Goal: Task Accomplishment & Management: Use online tool/utility

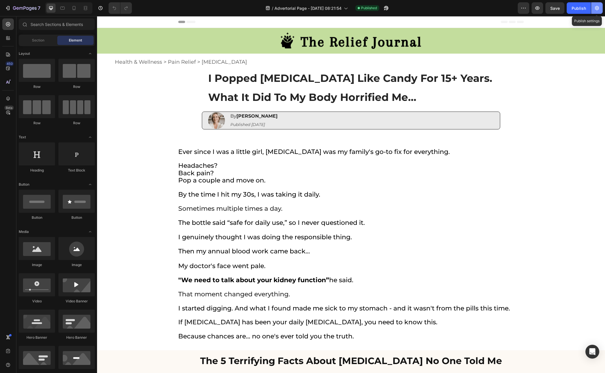
click at [594, 9] on button "button" at bounding box center [598, 8] width 12 height 12
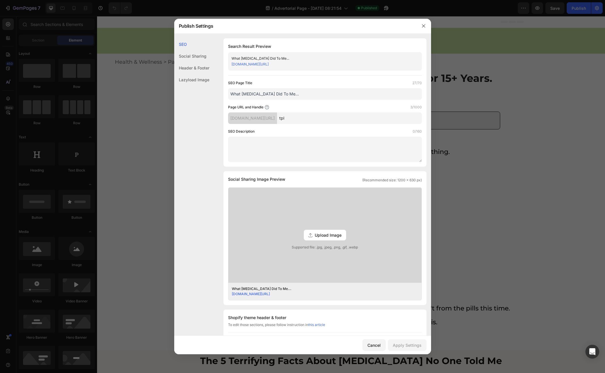
click at [468, 136] on div at bounding box center [302, 186] width 605 height 373
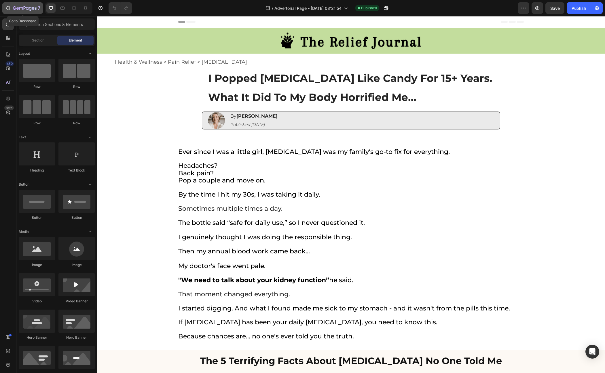
click at [24, 7] on icon "button" at bounding box center [25, 8] width 24 height 5
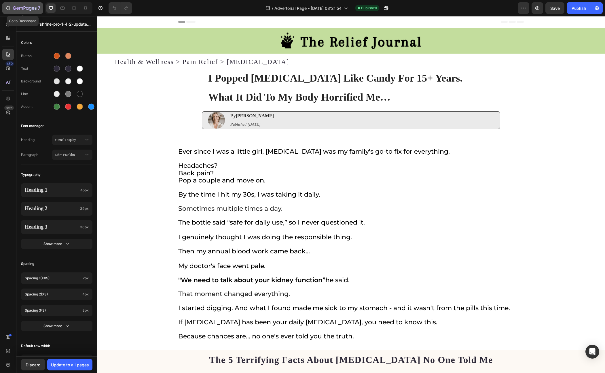
click at [26, 11] on icon "button" at bounding box center [25, 8] width 24 height 5
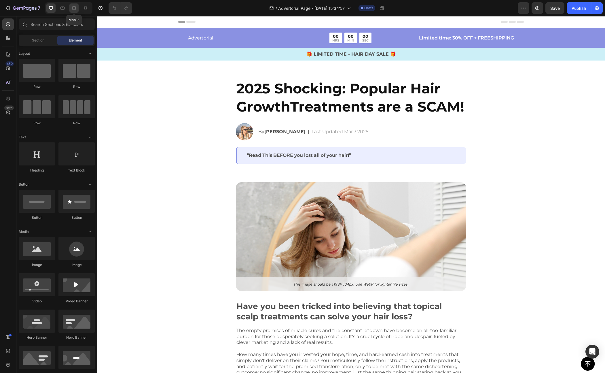
click at [72, 10] on icon at bounding box center [74, 8] width 6 height 6
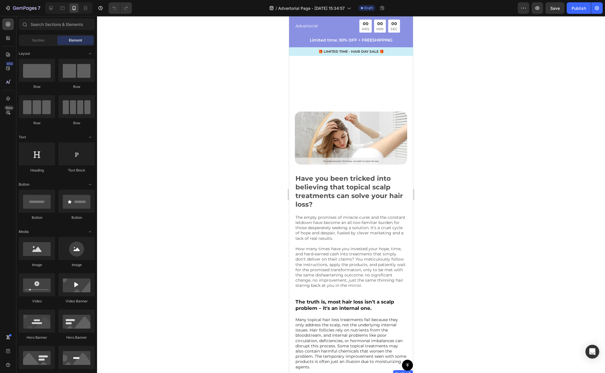
scroll to position [83, 0]
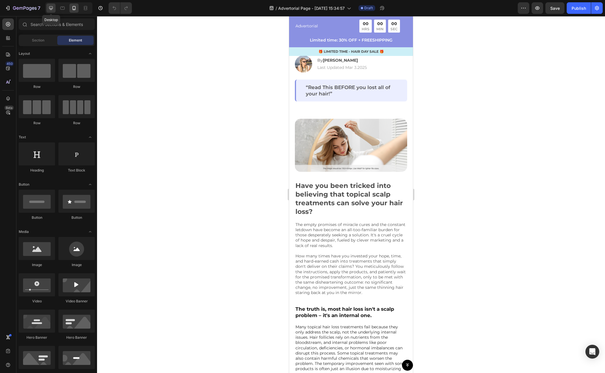
click at [52, 11] on div at bounding box center [50, 7] width 9 height 9
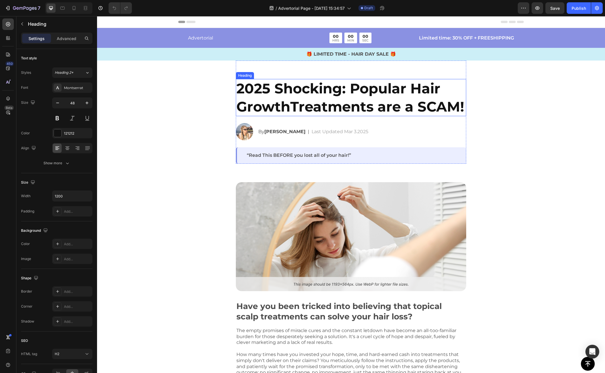
click at [284, 96] on h2 "2025 Shocking: Popular Hair GrowthTreatments are a SCAM!" at bounding box center [351, 97] width 230 height 37
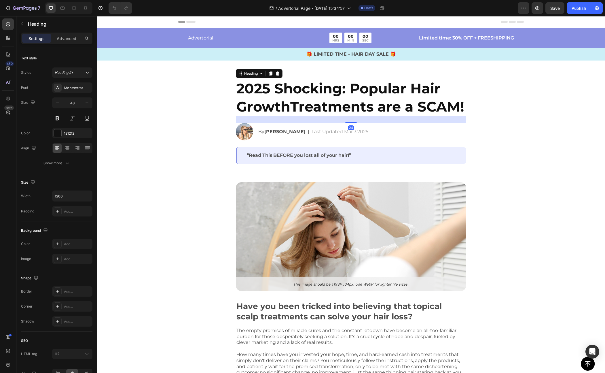
click at [284, 96] on h2 "2025 Shocking: Popular Hair GrowthTreatments are a SCAM!" at bounding box center [351, 97] width 230 height 37
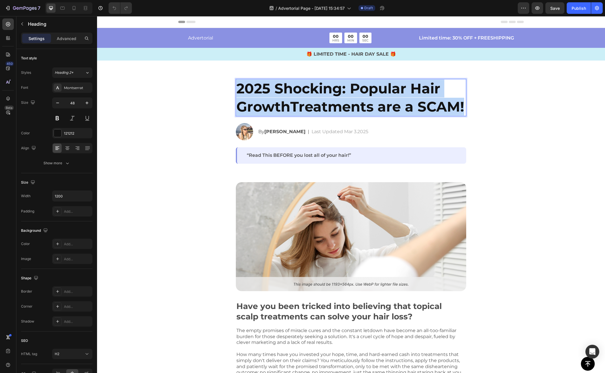
click at [284, 96] on p "2025 Shocking: Popular Hair GrowthTreatments are a SCAM!" at bounding box center [351, 98] width 229 height 36
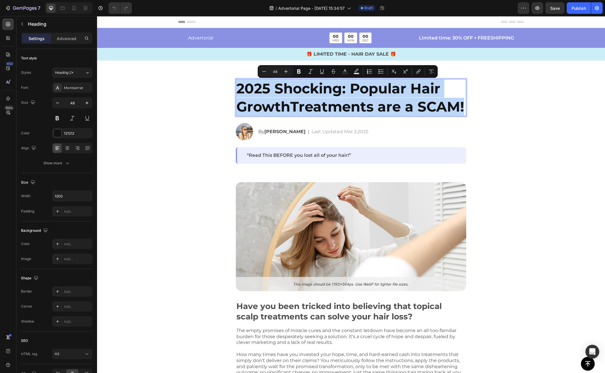
click at [288, 94] on p "2025 Shocking: Popular Hair GrowthTreatments are a SCAM!" at bounding box center [351, 98] width 229 height 36
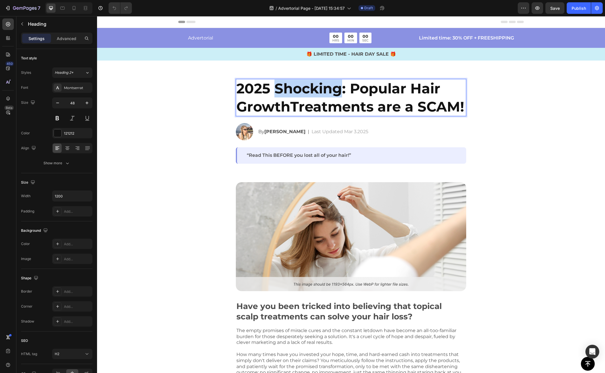
click at [288, 94] on p "2025 Shocking: Popular Hair GrowthTreatments are a SCAM!" at bounding box center [351, 98] width 229 height 36
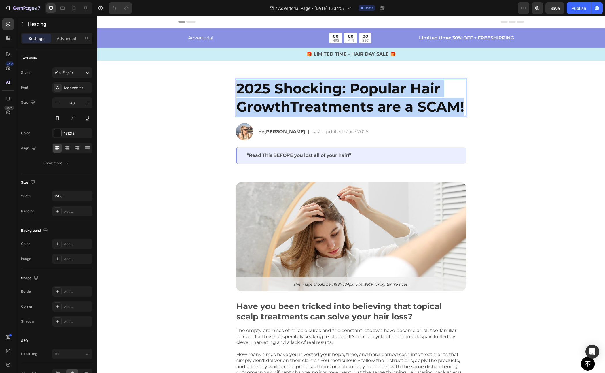
click at [288, 94] on p "2025 Shocking: Popular Hair GrowthTreatments are a SCAM!" at bounding box center [351, 98] width 229 height 36
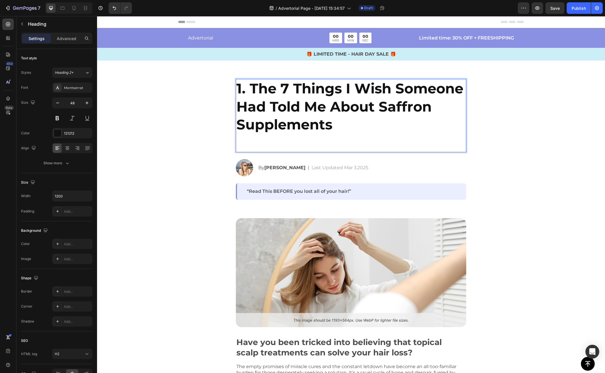
click at [329, 137] on p "Rich Text Editor. Editing area: main" at bounding box center [351, 142] width 229 height 18
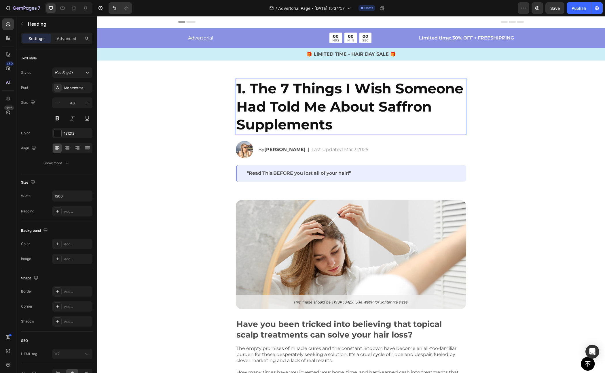
click at [251, 91] on strong "1. The 7 Things I Wish Someone Had Told Me About Saffron Supplements" at bounding box center [350, 106] width 227 height 53
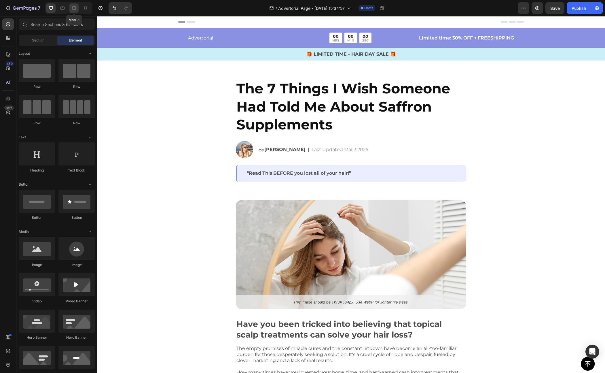
click at [74, 10] on icon at bounding box center [74, 8] width 3 height 4
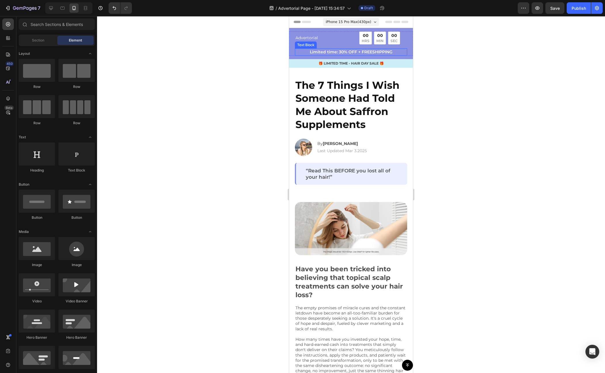
click at [344, 53] on p "Limited time: 30% OFF + FREESHIPPING" at bounding box center [351, 52] width 111 height 6
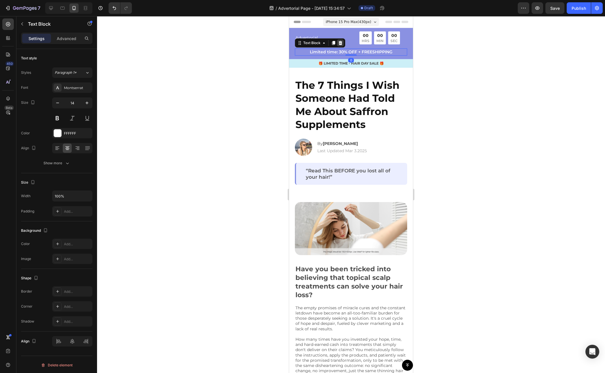
click at [341, 43] on icon at bounding box center [341, 43] width 4 height 4
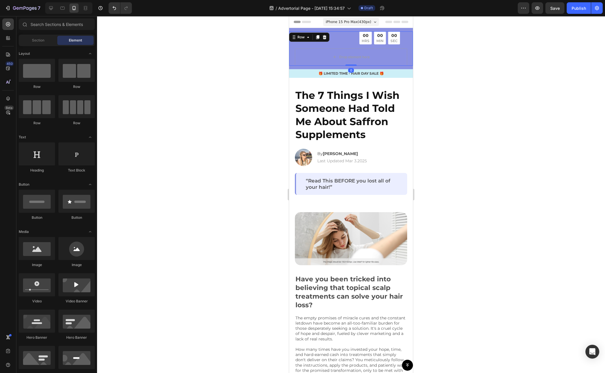
click at [293, 59] on div "Advertorial Text Block 00 HRS 00 MIN 00 SEC Countdown Timer Row Drop element he…" at bounding box center [351, 48] width 124 height 34
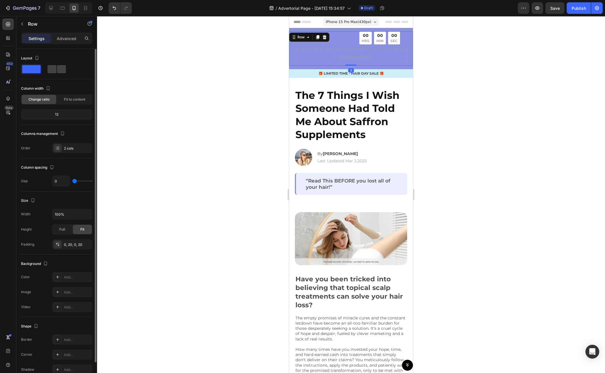
click at [35, 69] on span at bounding box center [31, 69] width 18 height 8
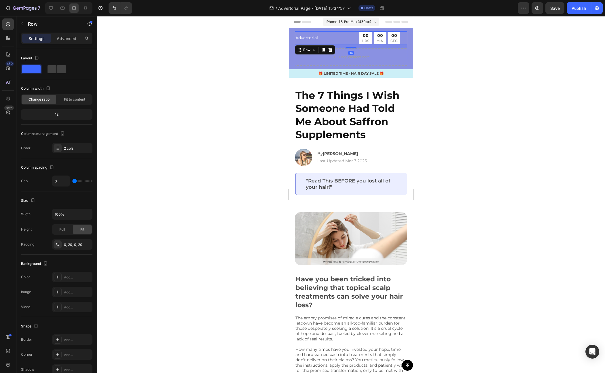
click at [348, 40] on div "Advertorial Text Block 00 HRS 00 MIN 00 SEC Countdown Timer Row 14" at bounding box center [351, 37] width 112 height 13
drag, startPoint x: 351, startPoint y: 46, endPoint x: 359, endPoint y: 46, distance: 8.1
click at [351, 46] on div "14" at bounding box center [351, 46] width 112 height 4
click at [405, 44] on div "Advertorial Text Block 00 HRS 00 MIN 00 SEC Countdown Timer Row 14 Drop element…" at bounding box center [351, 48] width 124 height 34
click at [7, 98] on icon at bounding box center [8, 99] width 4 height 4
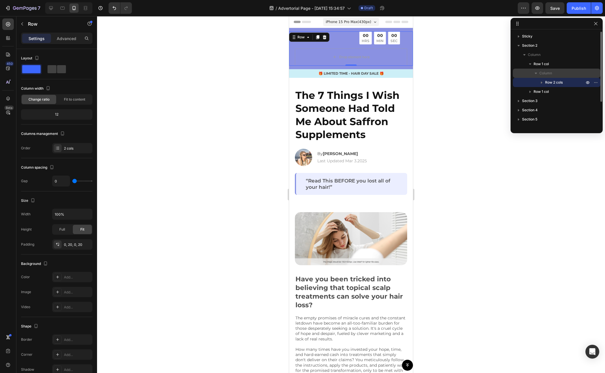
click at [544, 71] on span "Column" at bounding box center [546, 73] width 13 height 6
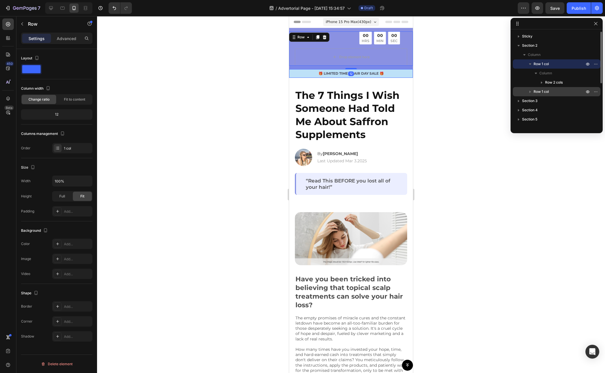
click at [542, 92] on span "Row 1 col" at bounding box center [541, 92] width 15 height 6
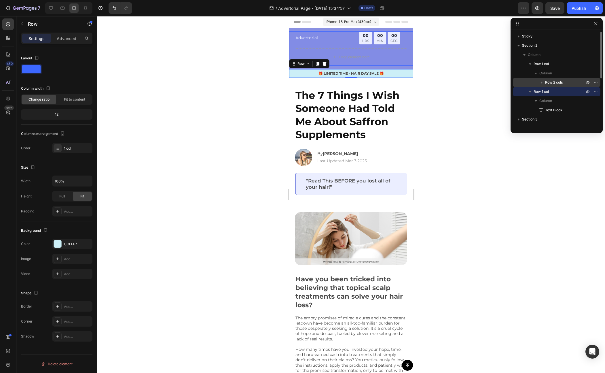
click at [551, 80] on span "Row 2 cols" at bounding box center [554, 83] width 18 height 6
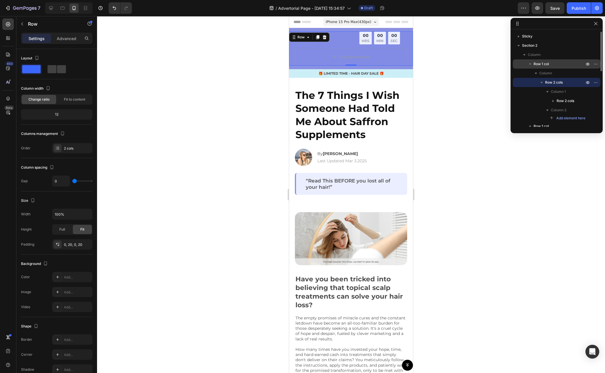
click at [554, 63] on p "Row 1 col" at bounding box center [560, 64] width 52 height 6
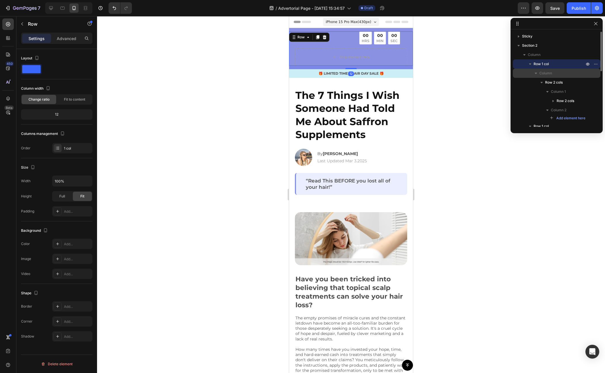
click at [554, 71] on p "Column" at bounding box center [563, 73] width 46 height 6
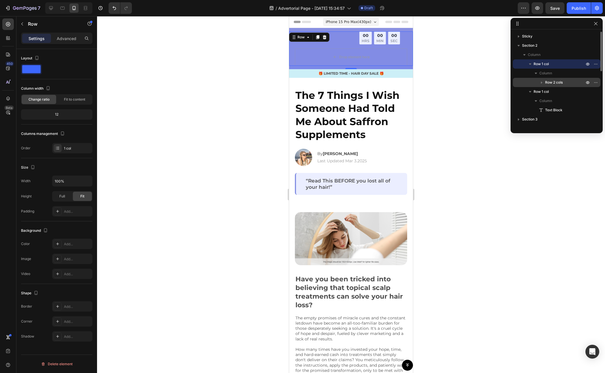
click at [542, 83] on icon "button" at bounding box center [541, 83] width 1 height 2
click at [545, 102] on div "Row 2 cols" at bounding box center [556, 100] width 83 height 9
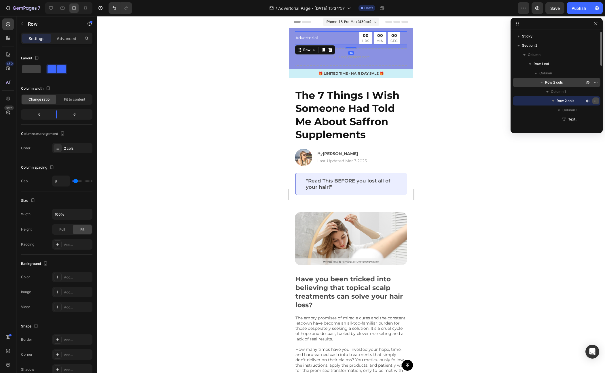
click at [595, 101] on icon "button" at bounding box center [596, 101] width 5 height 5
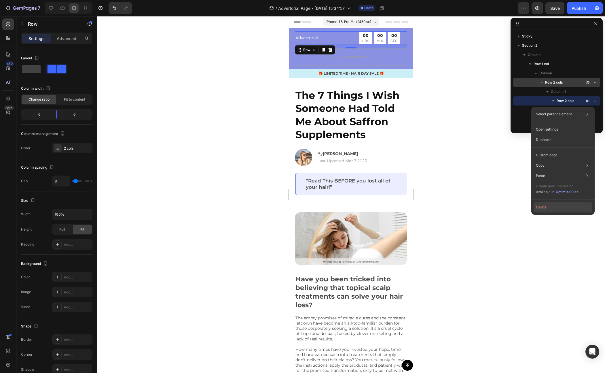
click at [549, 206] on button "Delete" at bounding box center [563, 207] width 59 height 10
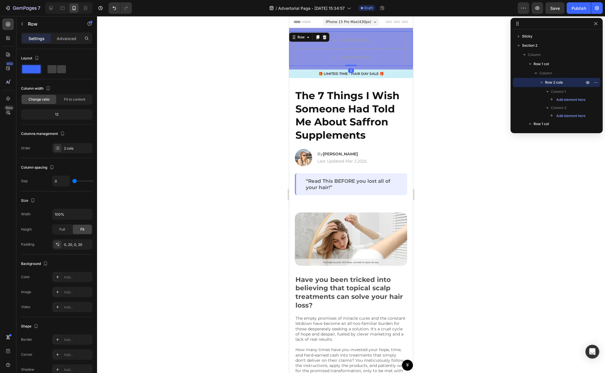
click at [404, 48] on div "Drop element here Drop element here Row 0" at bounding box center [351, 48] width 124 height 35
click at [326, 39] on icon at bounding box center [324, 37] width 5 height 5
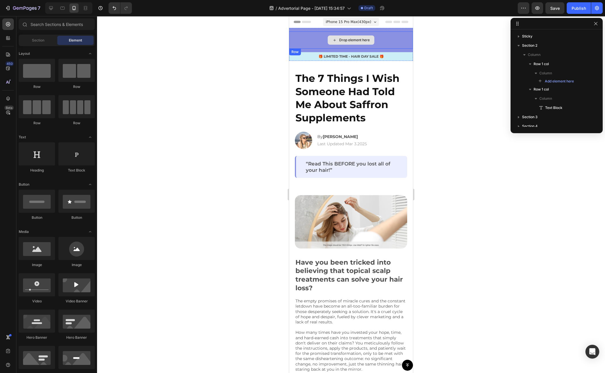
click at [319, 42] on div "Drop element here" at bounding box center [351, 39] width 124 height 17
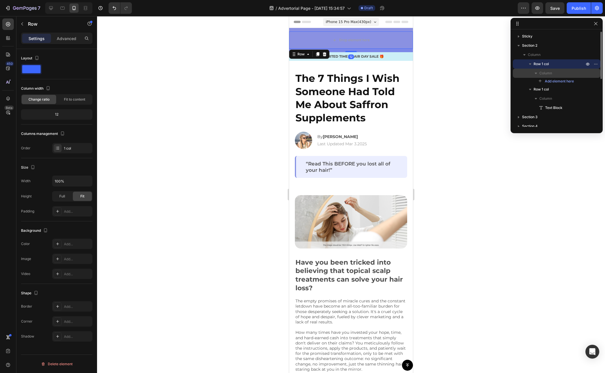
click at [550, 74] on span "Column" at bounding box center [546, 73] width 13 height 6
click at [398, 50] on div "12" at bounding box center [351, 50] width 124 height 3
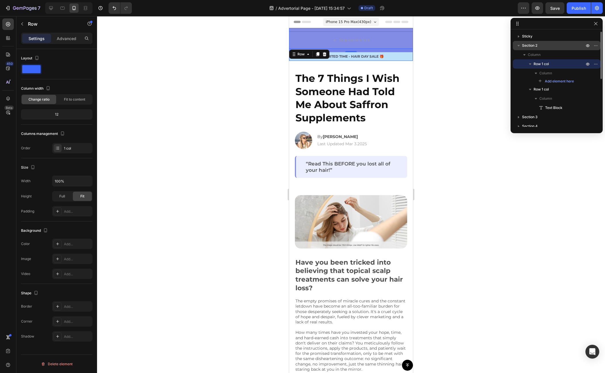
click at [543, 47] on p "Section 2" at bounding box center [553, 46] width 63 height 6
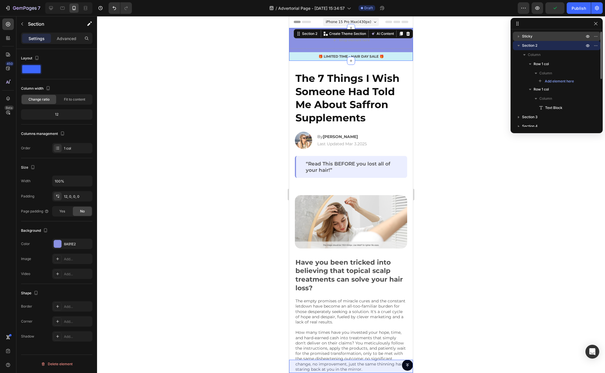
click at [542, 37] on p "Sticky" at bounding box center [553, 36] width 63 height 6
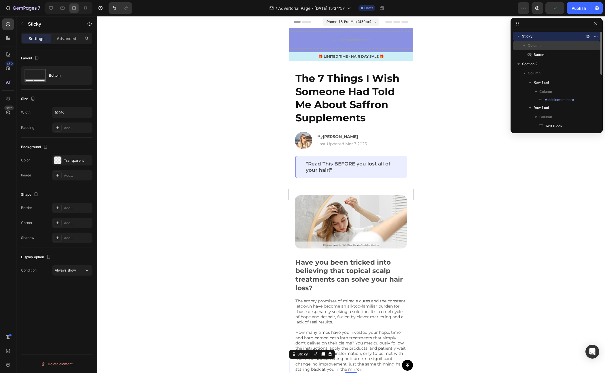
click at [542, 48] on p "Column" at bounding box center [557, 46] width 58 height 6
click at [542, 49] on div "Column" at bounding box center [556, 45] width 83 height 9
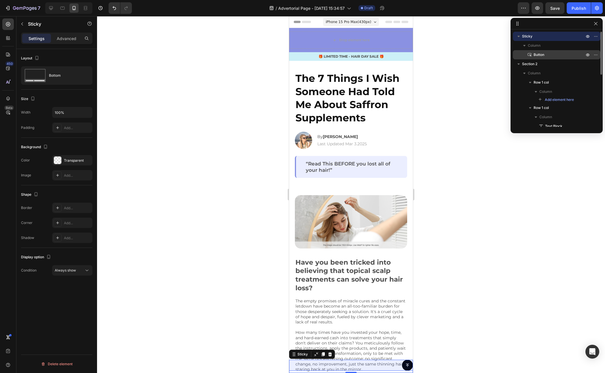
click at [542, 56] on span "Button" at bounding box center [539, 55] width 11 height 6
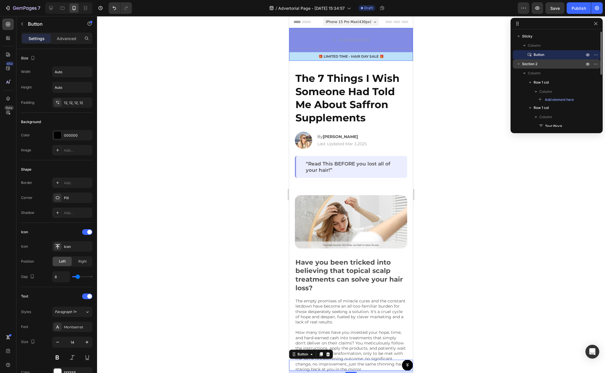
click at [542, 63] on p "Section 2" at bounding box center [553, 64] width 63 height 6
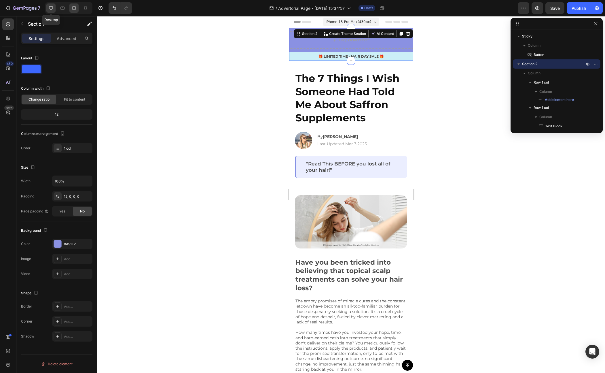
click at [55, 11] on div at bounding box center [50, 7] width 9 height 9
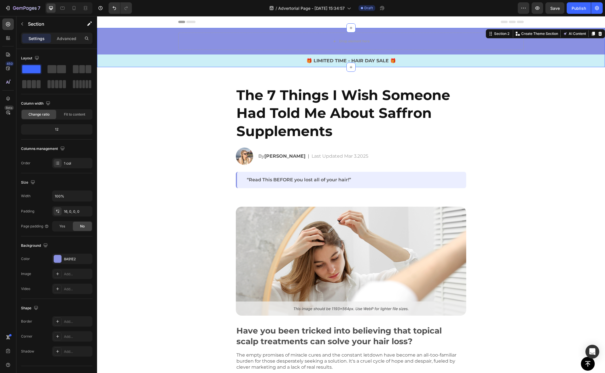
click at [133, 46] on div "Drop element here Row 🎁 LIMITED TIME - HAIR DAY SALE 🎁 Text Block Row" at bounding box center [351, 50] width 508 height 35
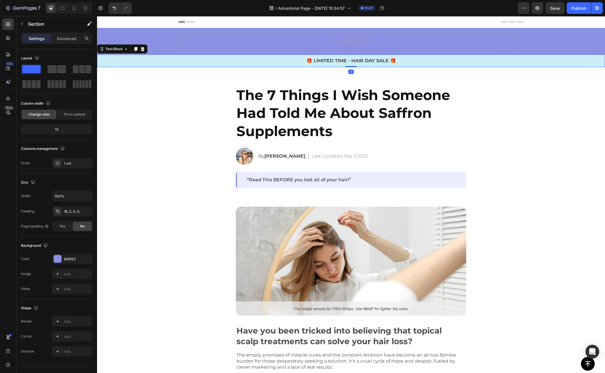
click at [125, 59] on p "🎁 LIMITED TIME - HAIR DAY SALE 🎁" at bounding box center [351, 60] width 507 height 7
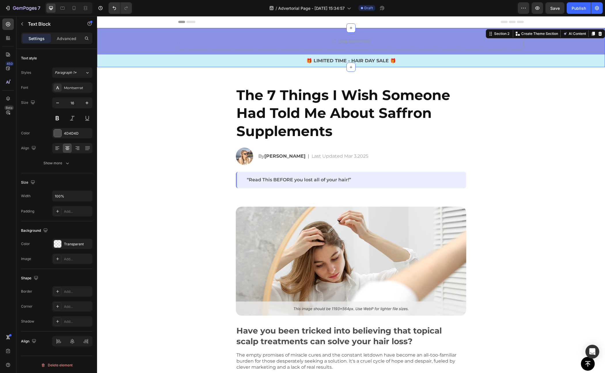
click at [165, 50] on div "Drop element here Row 🎁 LIMITED TIME - HAIR DAY SALE 🎁 Text Block Row" at bounding box center [351, 50] width 508 height 35
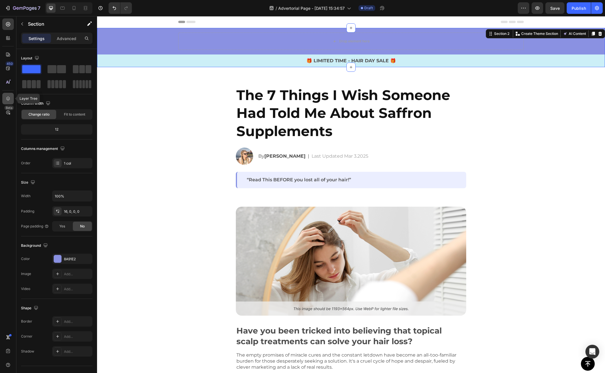
click at [6, 95] on div at bounding box center [8, 99] width 12 height 12
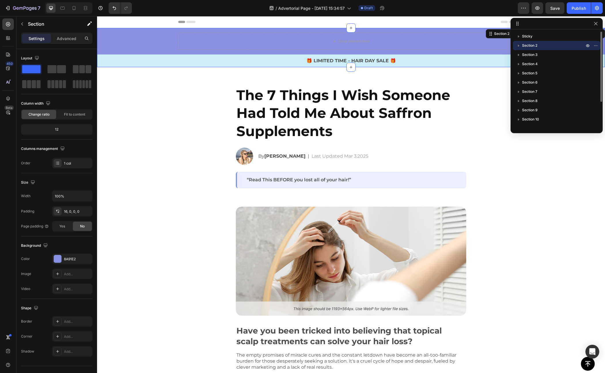
click at [520, 46] on icon "button" at bounding box center [519, 46] width 6 height 6
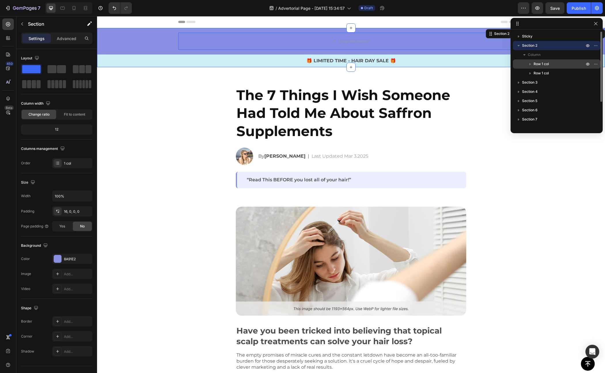
click at [540, 66] on span "Row 1 col" at bounding box center [541, 64] width 15 height 6
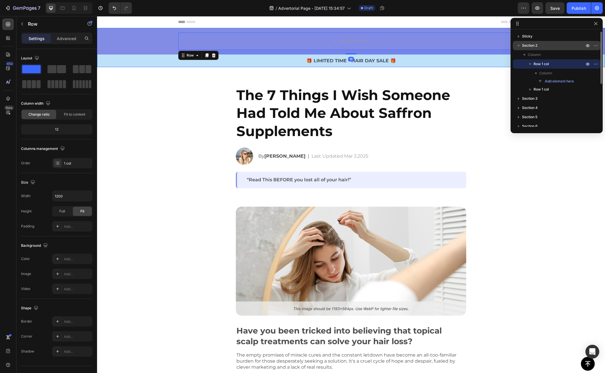
click at [530, 45] on span "Section 2" at bounding box center [529, 46] width 15 height 6
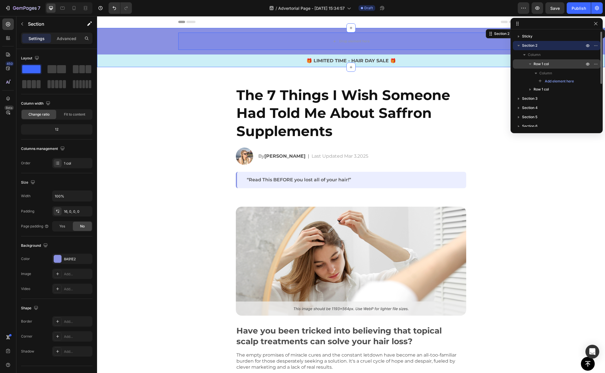
click at [539, 65] on span "Row 1 col" at bounding box center [541, 64] width 15 height 6
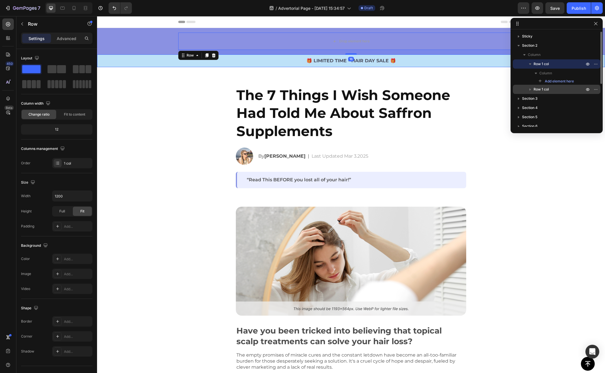
click at [538, 89] on span "Row 1 col" at bounding box center [541, 89] width 15 height 6
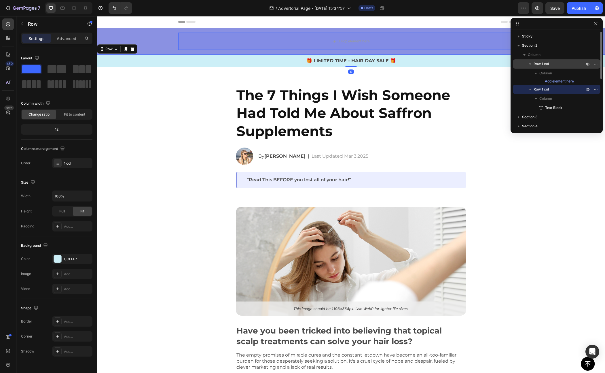
click at [542, 66] on span "Row 1 col" at bounding box center [541, 64] width 15 height 6
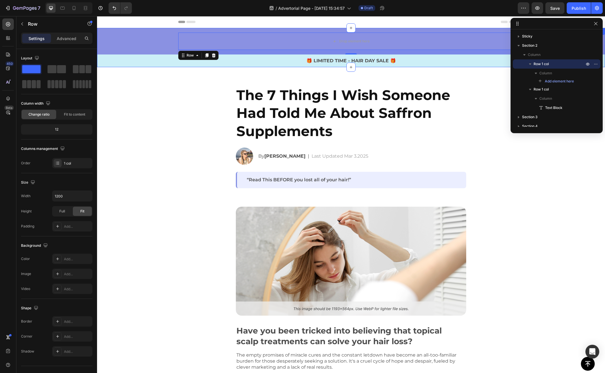
click at [143, 48] on div "Drop element here Row 16 🎁 LIMITED TIME - HAIR DAY SALE 🎁 Text Block Row" at bounding box center [351, 50] width 508 height 35
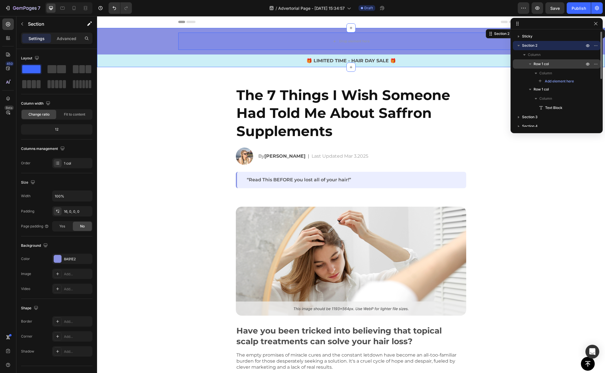
click at [535, 64] on span "Row 1 col" at bounding box center [541, 64] width 15 height 6
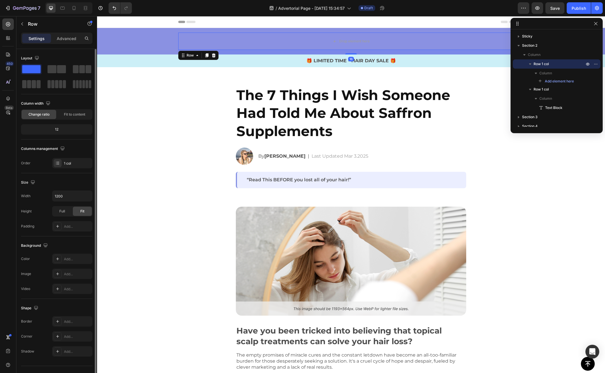
scroll to position [11, 0]
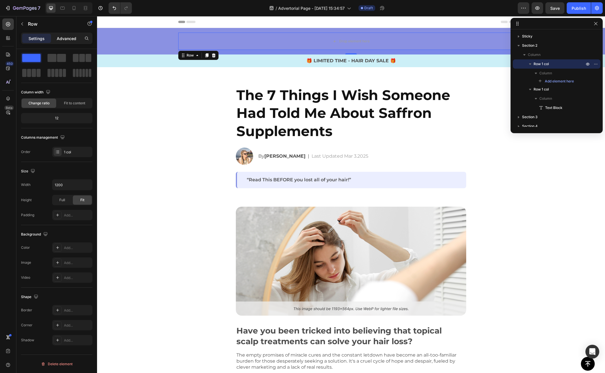
click at [74, 39] on p "Advanced" at bounding box center [67, 38] width 20 height 6
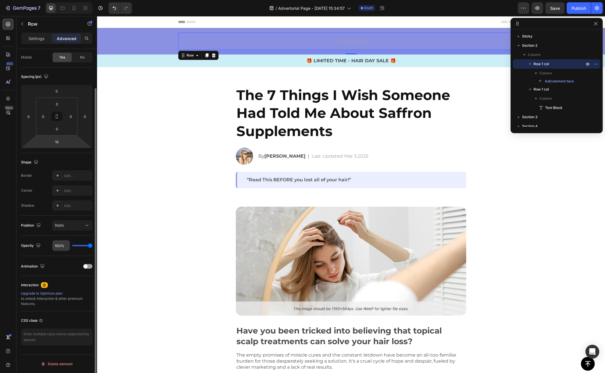
scroll to position [0, 0]
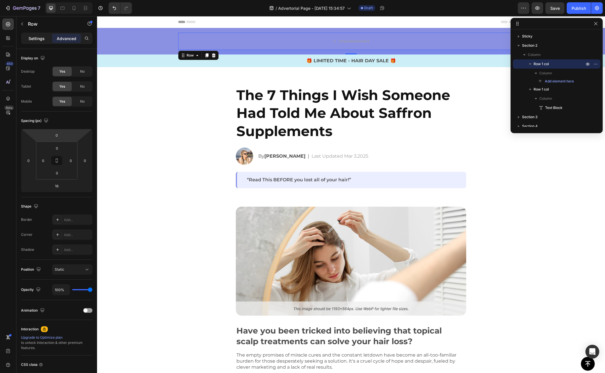
click at [44, 40] on p "Settings" at bounding box center [37, 38] width 16 height 6
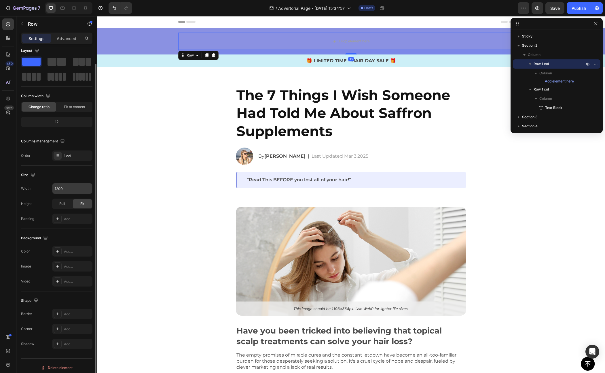
scroll to position [11, 0]
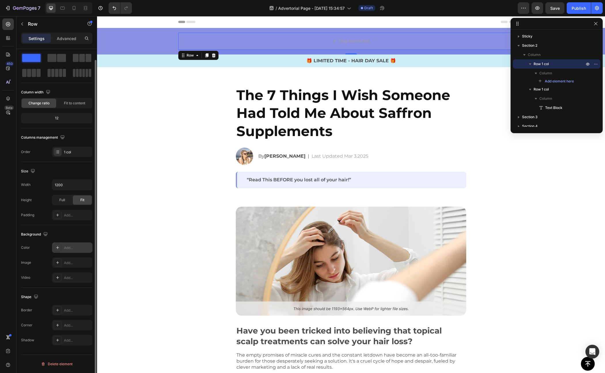
click at [59, 244] on div at bounding box center [58, 247] width 8 height 8
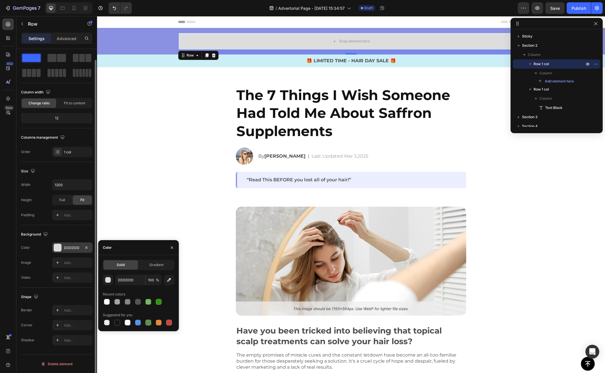
click at [47, 277] on div "Video Add..." at bounding box center [56, 277] width 71 height 10
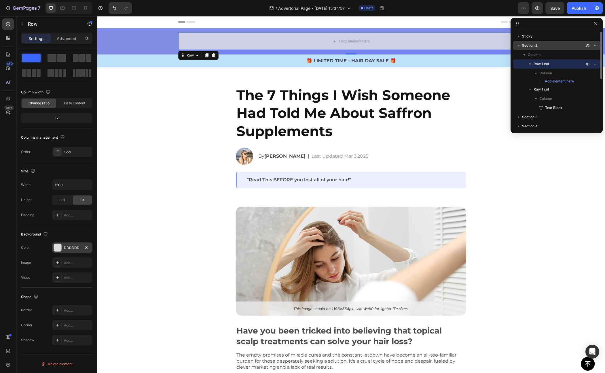
click at [542, 46] on p "Section 2" at bounding box center [553, 46] width 63 height 6
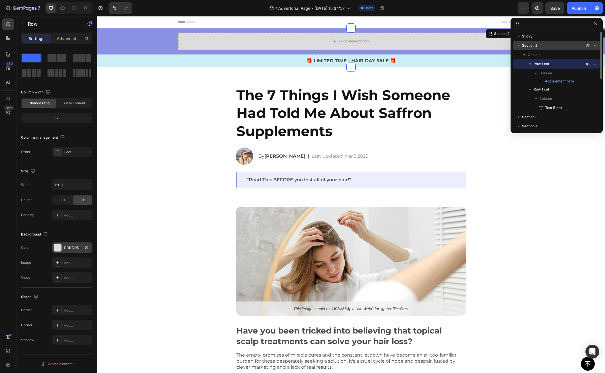
scroll to position [0, 0]
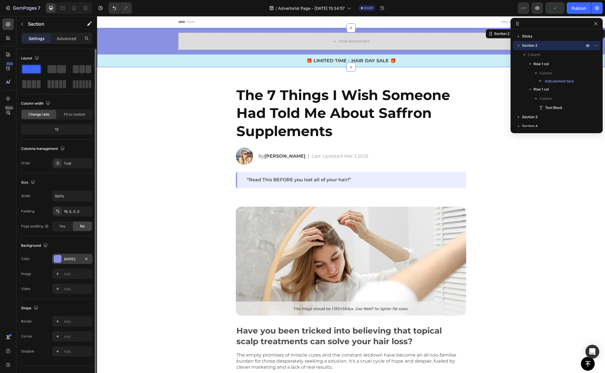
click at [59, 260] on div at bounding box center [57, 258] width 7 height 7
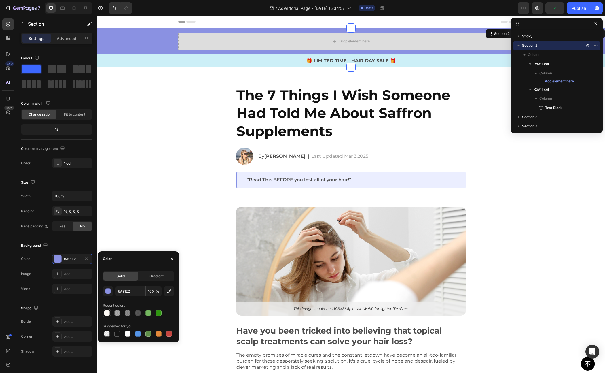
click at [107, 313] on div at bounding box center [107, 313] width 6 height 6
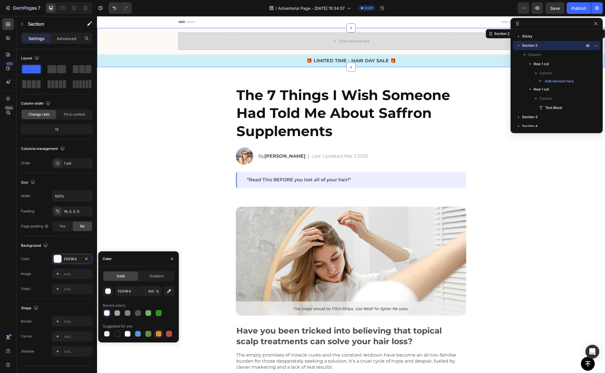
click at [158, 334] on div at bounding box center [159, 334] width 6 height 6
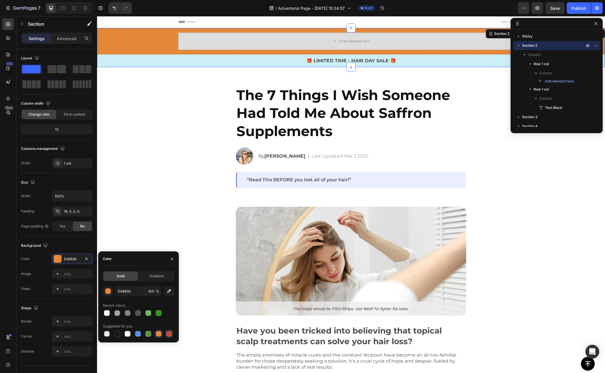
click at [172, 335] on div at bounding box center [169, 334] width 6 height 6
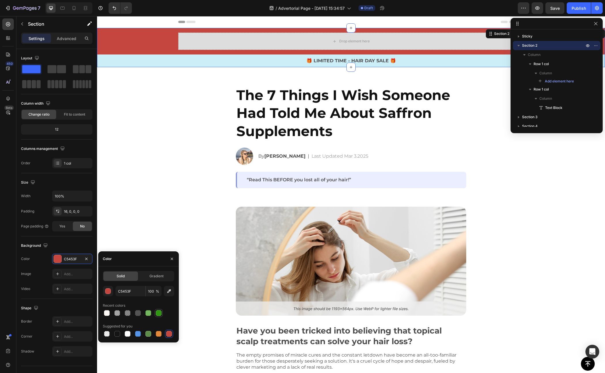
click at [161, 315] on div at bounding box center [158, 312] width 7 height 7
type input "2E960F"
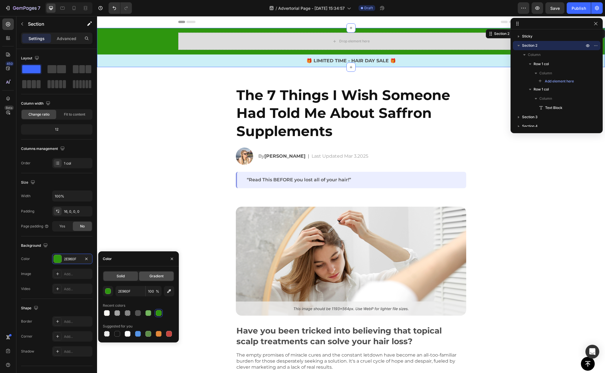
click at [158, 278] on span "Gradient" at bounding box center [157, 275] width 14 height 5
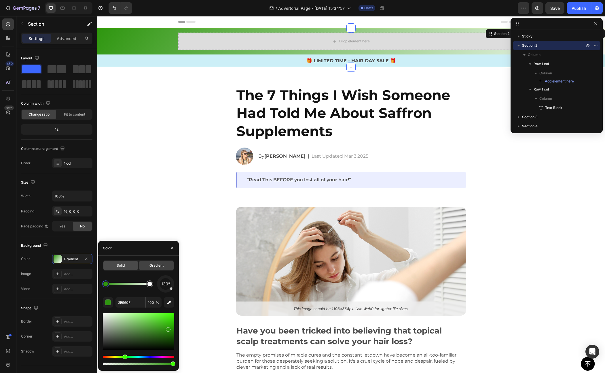
click at [125, 267] on div "Solid" at bounding box center [120, 265] width 35 height 9
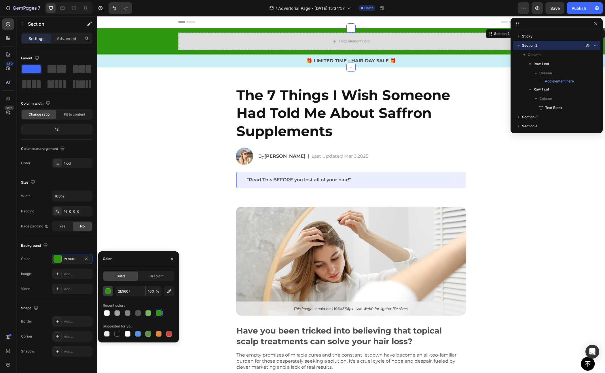
click at [110, 293] on div "button" at bounding box center [108, 291] width 6 height 6
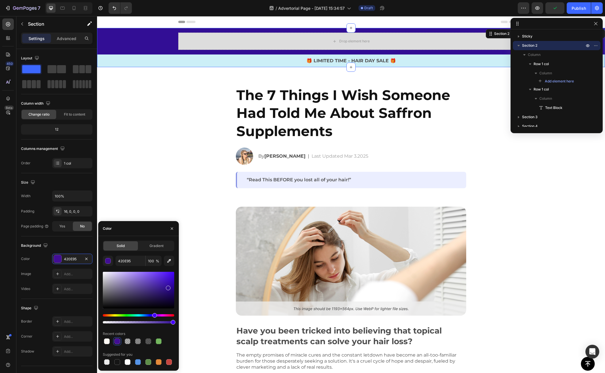
drag, startPoint x: 124, startPoint y: 316, endPoint x: 154, endPoint y: 316, distance: 29.4
click at [154, 316] on div "Hue" at bounding box center [154, 315] width 5 height 5
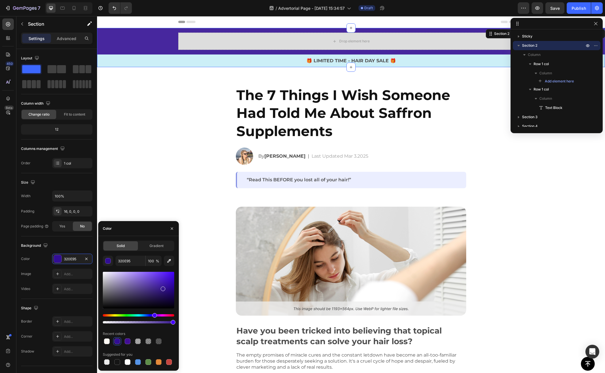
drag, startPoint x: 167, startPoint y: 289, endPoint x: 152, endPoint y: 284, distance: 16.1
click at [161, 286] on div at bounding box center [163, 288] width 5 height 5
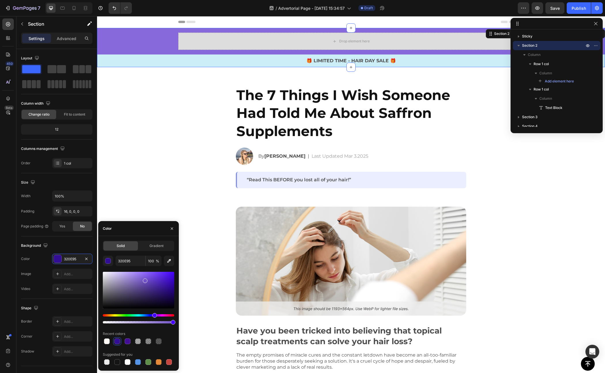
drag, startPoint x: 152, startPoint y: 284, endPoint x: 140, endPoint y: 276, distance: 13.7
click at [143, 278] on div at bounding box center [145, 280] width 5 height 5
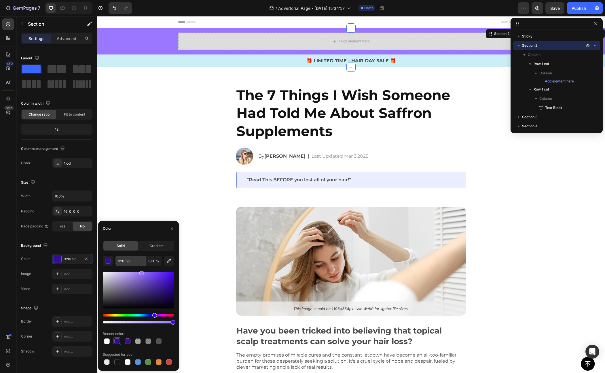
drag, startPoint x: 140, startPoint y: 277, endPoint x: 141, endPoint y: 261, distance: 15.6
click at [141, 261] on div "320E95 100 % Recent colors Suggested for you" at bounding box center [138, 311] width 71 height 110
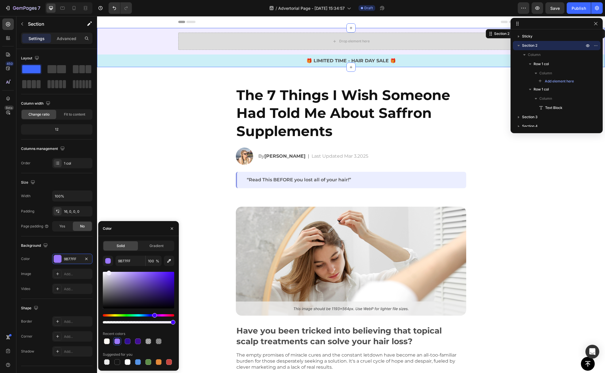
drag, startPoint x: 141, startPoint y: 274, endPoint x: 108, endPoint y: 266, distance: 33.8
click at [108, 266] on div "9B77FF 100 % Recent colors Suggested for you" at bounding box center [138, 311] width 71 height 110
drag, startPoint x: 110, startPoint y: 268, endPoint x: 118, endPoint y: 266, distance: 7.6
click at [118, 266] on div "F1EDFF 100 % Recent colors Suggested for you" at bounding box center [138, 311] width 71 height 110
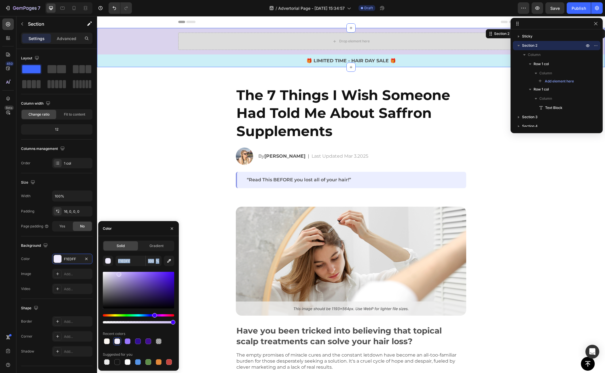
drag, startPoint x: 111, startPoint y: 274, endPoint x: 118, endPoint y: 273, distance: 7.3
click at [118, 273] on div at bounding box center [138, 290] width 71 height 37
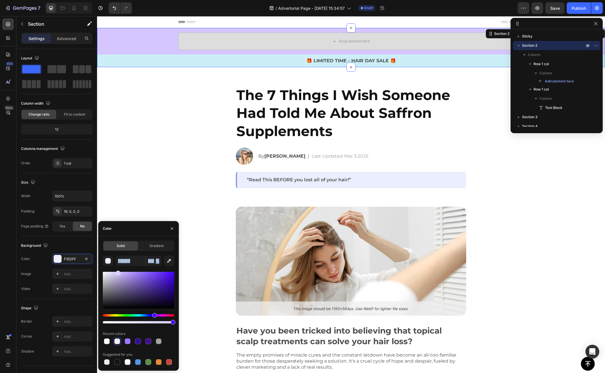
drag, startPoint x: 118, startPoint y: 273, endPoint x: 117, endPoint y: 269, distance: 4.7
click at [117, 269] on div "F1EDFF 100 % Recent colors Suggested for you" at bounding box center [138, 311] width 71 height 110
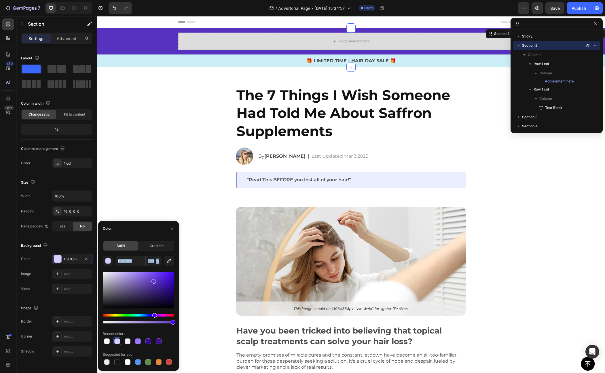
drag, startPoint x: 117, startPoint y: 271, endPoint x: 164, endPoint y: 283, distance: 48.6
click at [156, 281] on div at bounding box center [154, 281] width 5 height 5
drag, startPoint x: 156, startPoint y: 284, endPoint x: 154, endPoint y: 291, distance: 8.0
click at [154, 291] on div at bounding box center [154, 291] width 5 height 5
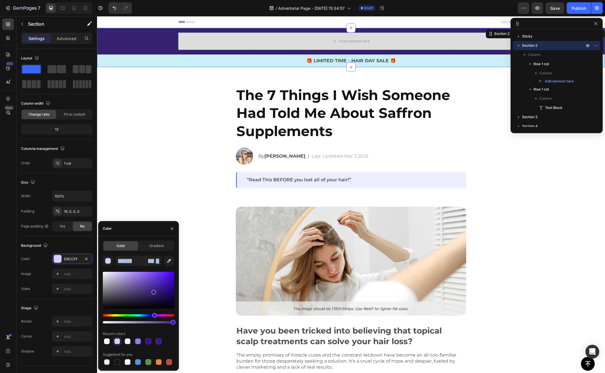
drag, startPoint x: 152, startPoint y: 291, endPoint x: 154, endPoint y: 294, distance: 3.1
click at [154, 294] on div at bounding box center [154, 292] width 5 height 5
drag, startPoint x: 155, startPoint y: 294, endPoint x: 157, endPoint y: 295, distance: 3.0
click at [157, 295] on div at bounding box center [155, 295] width 5 height 5
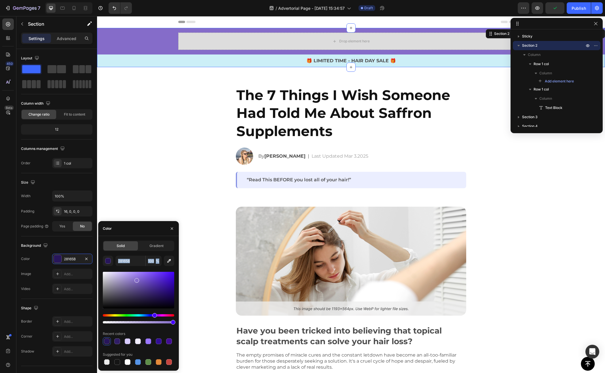
click at [136, 279] on div at bounding box center [138, 290] width 71 height 37
click at [135, 269] on div "856CC9 100 % Recent colors Suggested for you" at bounding box center [138, 311] width 71 height 110
click at [141, 270] on div "856CC9 100 % Recent colors Suggested for you" at bounding box center [138, 311] width 71 height 110
click at [132, 262] on input "856CC9" at bounding box center [131, 261] width 30 height 10
click at [134, 262] on input "856CC9" at bounding box center [131, 261] width 30 height 10
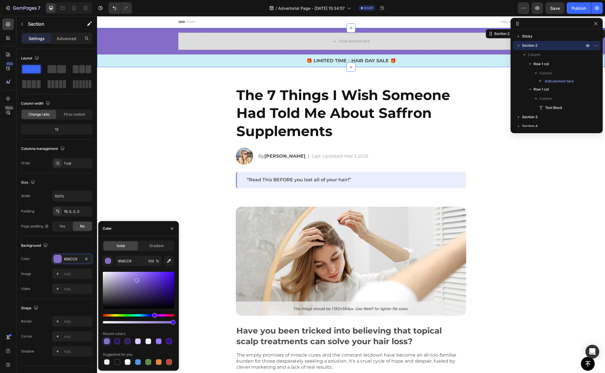
click at [136, 254] on div "Solid Gradient 856CC9 100 % Recent colors Suggested for you" at bounding box center [138, 303] width 71 height 125
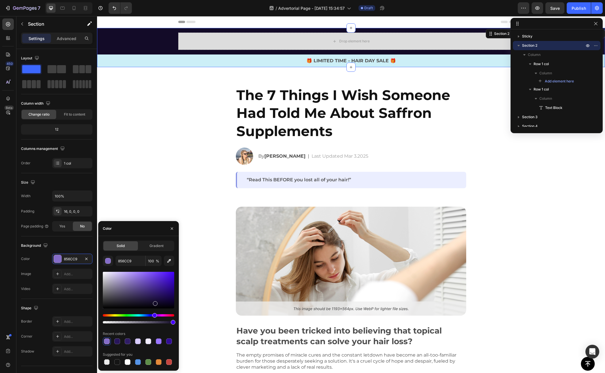
drag, startPoint x: 155, startPoint y: 302, endPoint x: 158, endPoint y: 301, distance: 3.6
click at [158, 301] on div at bounding box center [138, 290] width 71 height 37
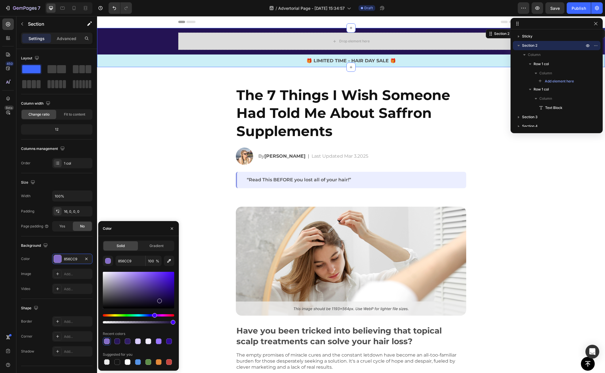
drag, startPoint x: 158, startPoint y: 301, endPoint x: 158, endPoint y: 296, distance: 5.5
click at [158, 298] on div at bounding box center [159, 300] width 5 height 5
click at [151, 361] on div at bounding box center [148, 361] width 7 height 7
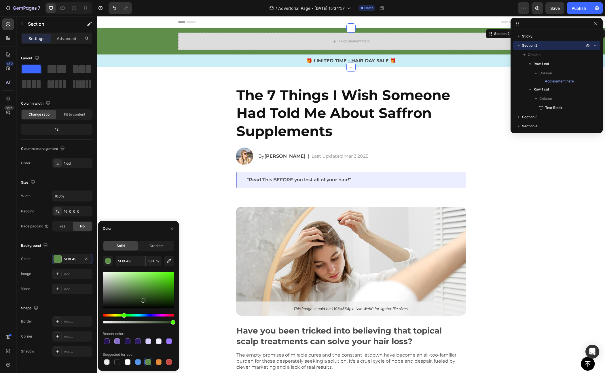
drag, startPoint x: 139, startPoint y: 291, endPoint x: 142, endPoint y: 299, distance: 8.5
click at [142, 299] on div at bounding box center [143, 300] width 5 height 5
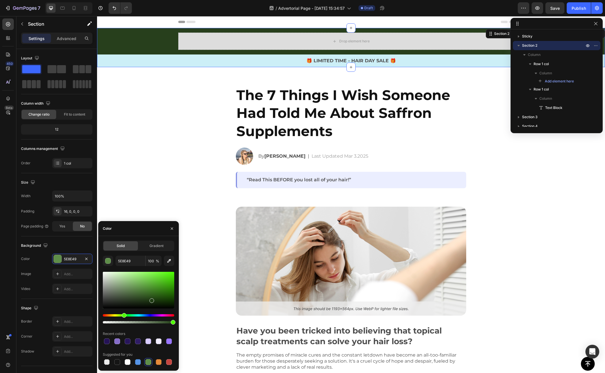
click at [152, 299] on div at bounding box center [152, 300] width 5 height 5
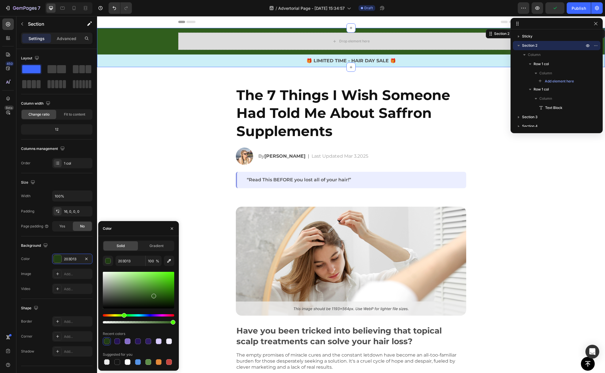
click at [154, 294] on div at bounding box center [138, 290] width 71 height 37
drag, startPoint x: 152, startPoint y: 294, endPoint x: 143, endPoint y: 299, distance: 10.8
click at [150, 298] on div at bounding box center [152, 296] width 5 height 5
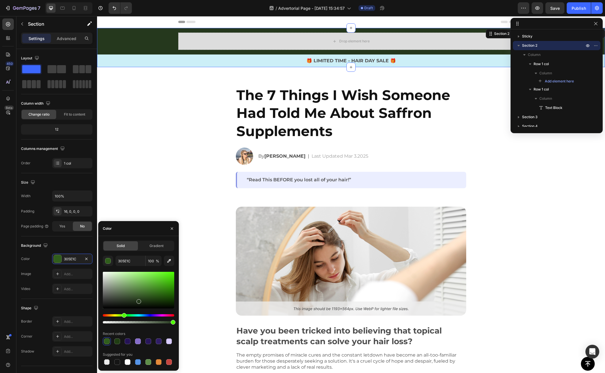
click at [137, 300] on div at bounding box center [139, 301] width 5 height 5
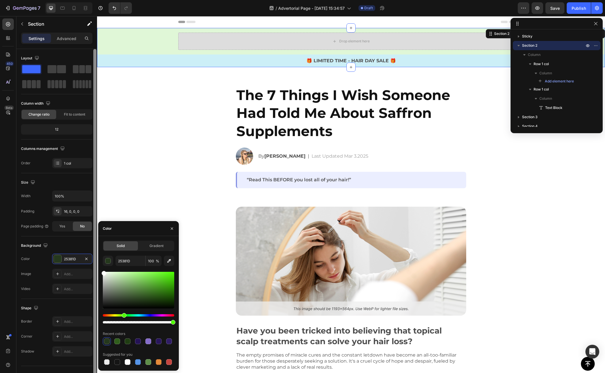
drag, startPoint x: 138, startPoint y: 303, endPoint x: 0, endPoint y: 256, distance: 145.3
click at [94, 272] on div "450 Beta Sections(18) Elements(83) Section Element Hero Section Product Detail …" at bounding box center [48, 194] width 97 height 357
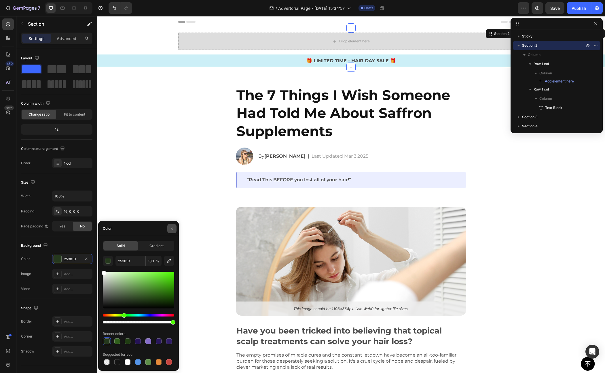
type input "FFFFFF"
click at [171, 225] on button "button" at bounding box center [171, 228] width 9 height 9
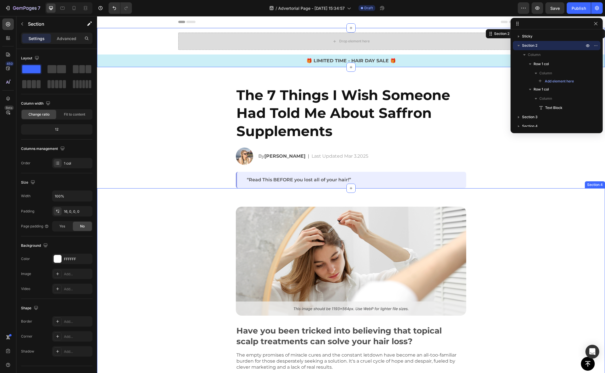
click at [181, 219] on div "Image Have you been tricked into believing that topical scalp treatments can so…" at bounding box center [351, 335] width 508 height 295
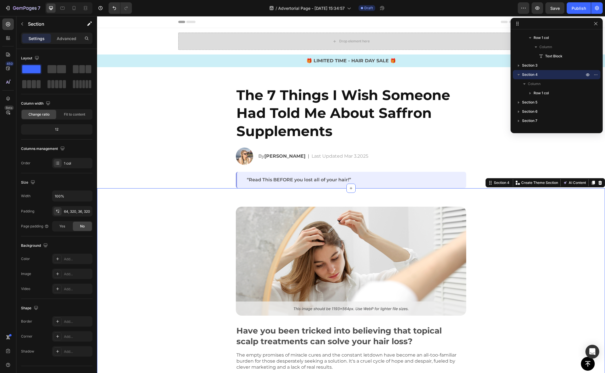
scroll to position [1, 0]
